Goal: Communication & Community: Participate in discussion

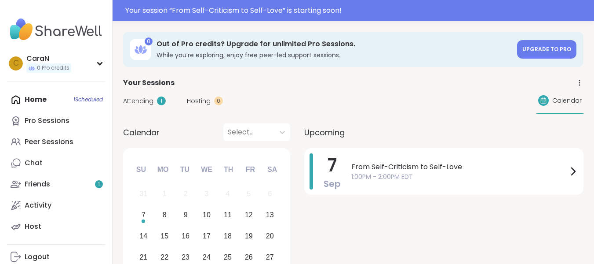
click at [143, 102] on span "Attending" at bounding box center [138, 100] width 30 height 9
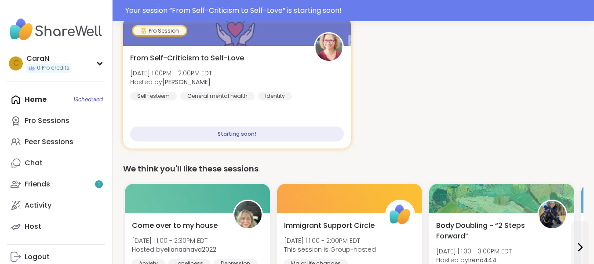
scroll to position [111, 0]
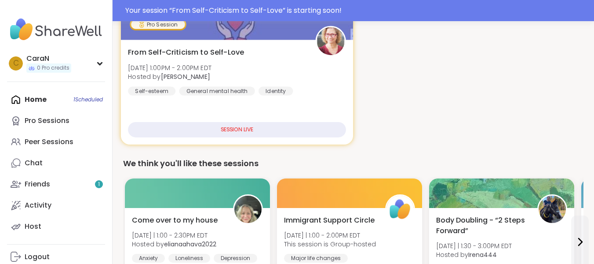
click at [200, 52] on span "From Self-Criticism to Self-Love" at bounding box center [186, 52] width 116 height 11
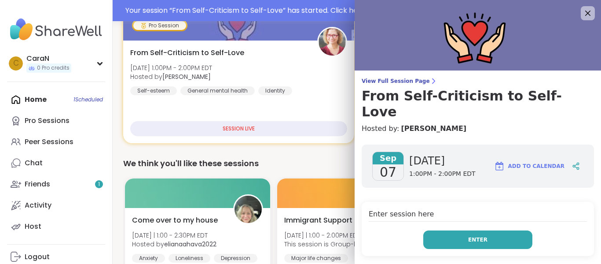
click at [469, 235] on span "Enter" at bounding box center [477, 239] width 19 height 8
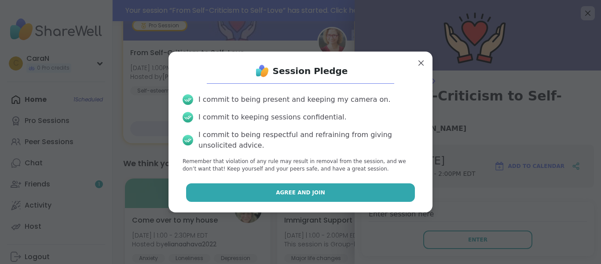
click at [335, 191] on button "Agree and Join" at bounding box center [300, 192] width 229 height 18
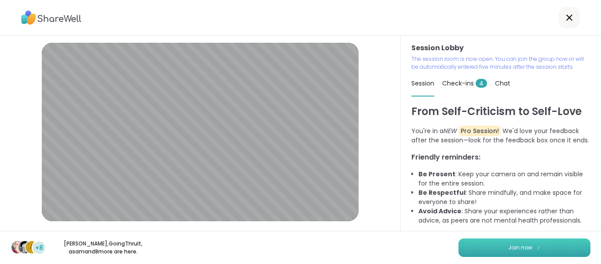
click at [499, 245] on button "Join now" at bounding box center [524, 247] width 132 height 18
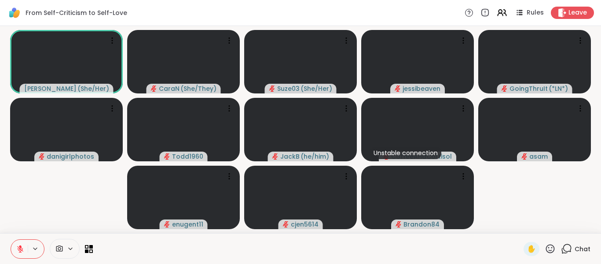
click at [575, 248] on span "Chat" at bounding box center [583, 248] width 16 height 9
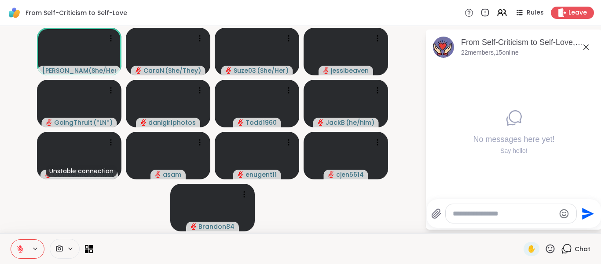
click at [507, 214] on textarea "Type your message" at bounding box center [504, 213] width 102 height 9
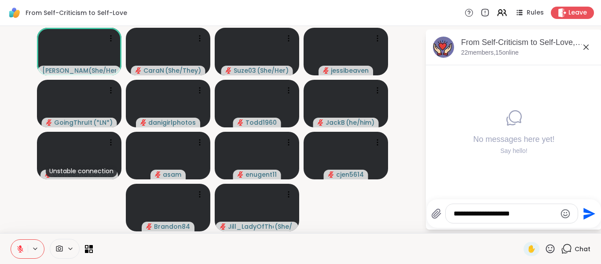
click at [497, 211] on textarea "**********" at bounding box center [505, 213] width 102 height 9
click at [529, 211] on textarea "**********" at bounding box center [505, 213] width 102 height 9
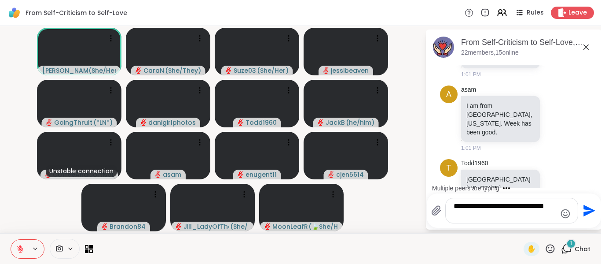
scroll to position [144, 0]
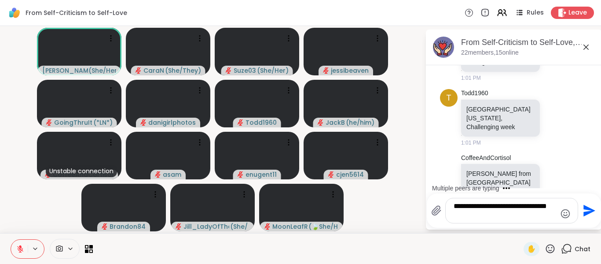
type textarea "**********"
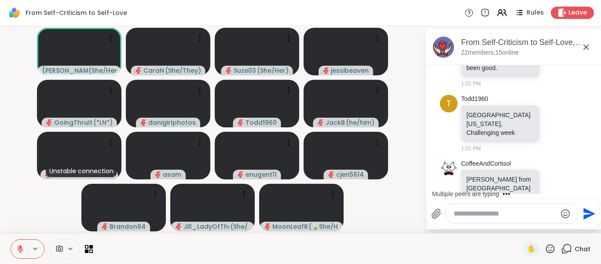
scroll to position [203, 0]
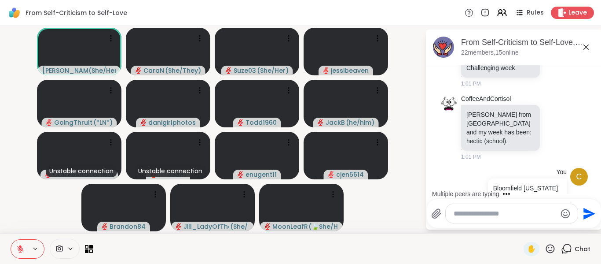
click at [396, 204] on video-player-container "[PERSON_NAME] ( She/Her ) CaraN ( She/They ) Suze03 ( She/Her ) jessibeaven Goi…" at bounding box center [212, 129] width 414 height 200
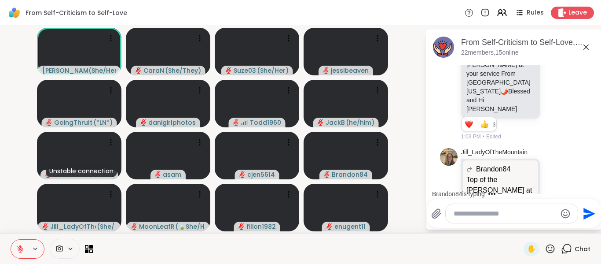
scroll to position [1036, 0]
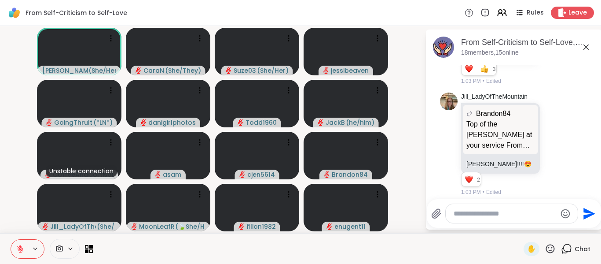
click at [545, 246] on icon at bounding box center [550, 248] width 11 height 11
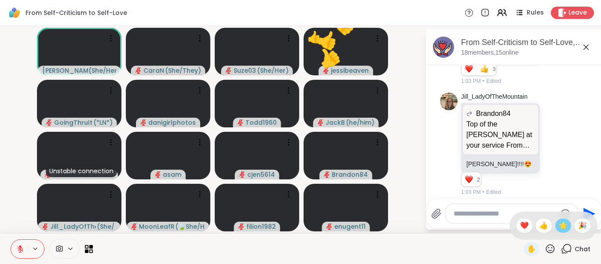
click at [559, 225] on span "🌟" at bounding box center [563, 225] width 9 height 11
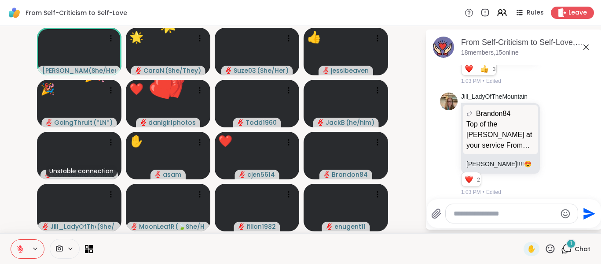
scroll to position [1083, 0]
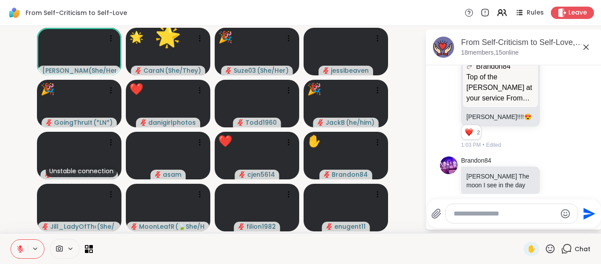
click at [415, 160] on video-player-container "[PERSON_NAME] ( She/Her ) 🌟 CaraN ( She/They ) 🌟 🌟 🌟 🌟 🌟 🌟 🌟 🎉 Suze03 ( She/Her…" at bounding box center [212, 129] width 414 height 200
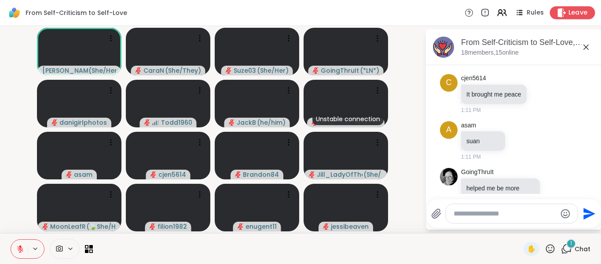
scroll to position [1679, 0]
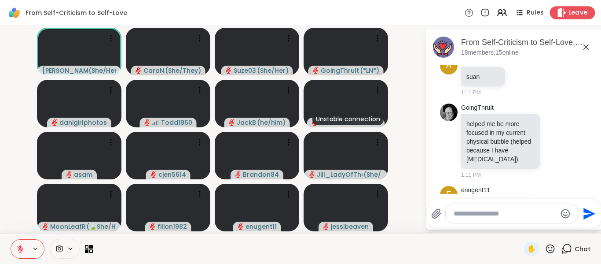
click at [561, 14] on div "Leave" at bounding box center [572, 12] width 45 height 13
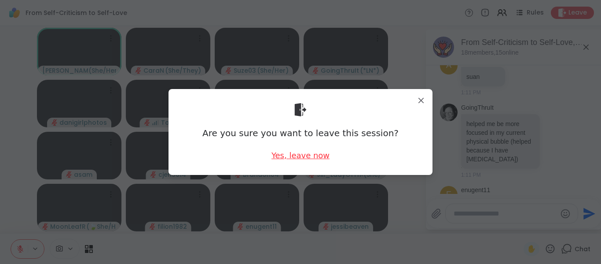
click at [308, 155] on div "Yes, leave now" at bounding box center [300, 155] width 58 height 11
